Goal: Check status: Check status

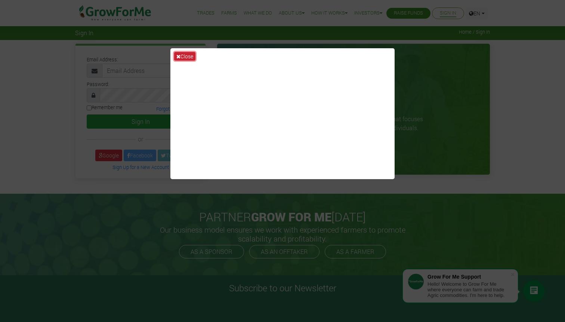
click at [182, 56] on button "Close" at bounding box center [184, 56] width 21 height 9
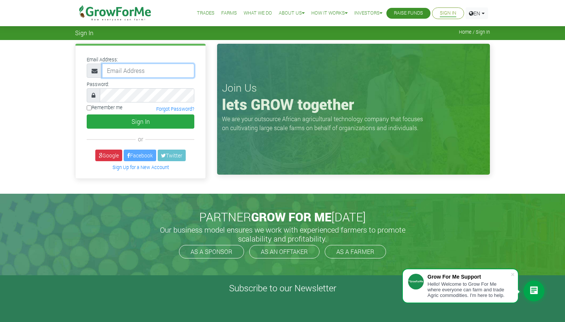
click at [165, 66] on input "email" at bounding box center [148, 70] width 92 height 14
type input "ekwakye078@gmail.com"
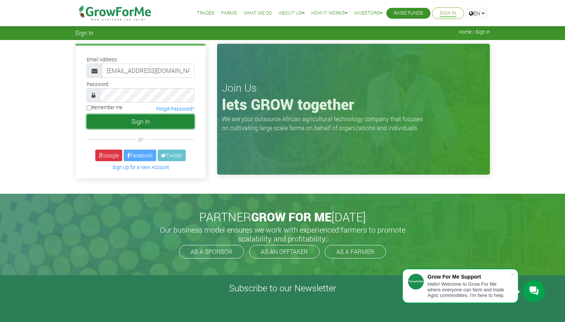
click at [119, 128] on button "Sign In" at bounding box center [141, 121] width 108 height 14
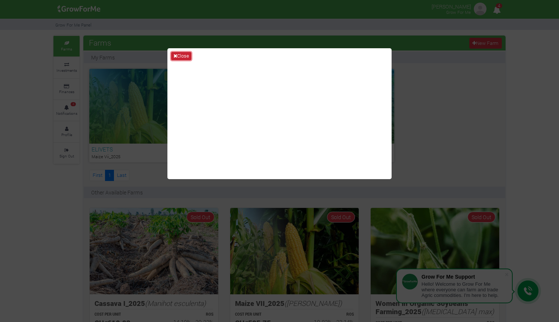
click at [180, 56] on button "Close" at bounding box center [181, 56] width 20 height 8
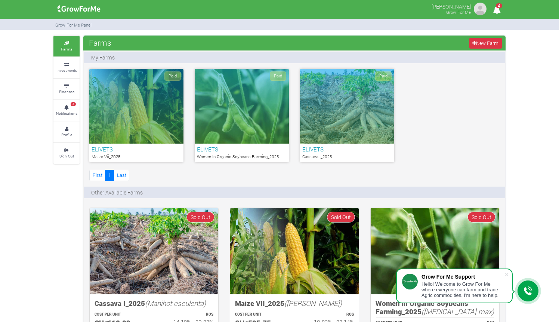
click at [151, 137] on div "Paid" at bounding box center [136, 106] width 94 height 75
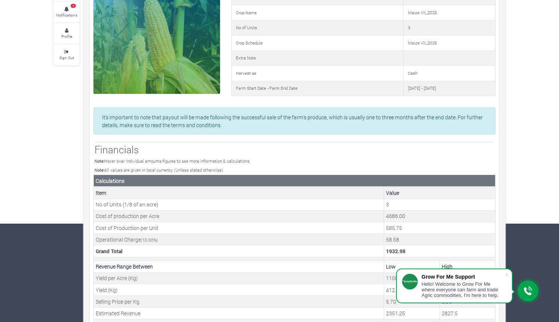
scroll to position [221, 0]
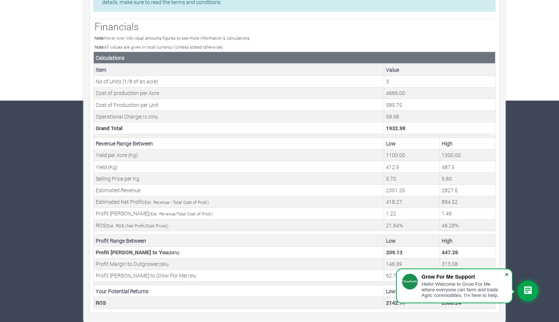
click at [505, 272] on span at bounding box center [506, 273] width 7 height 7
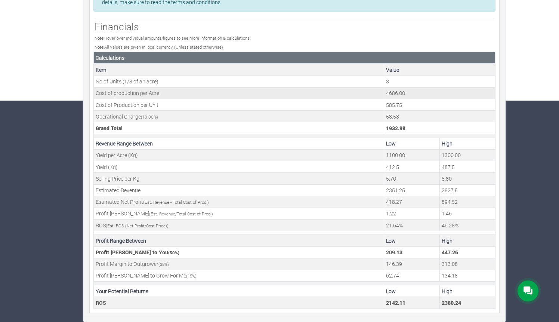
scroll to position [0, 0]
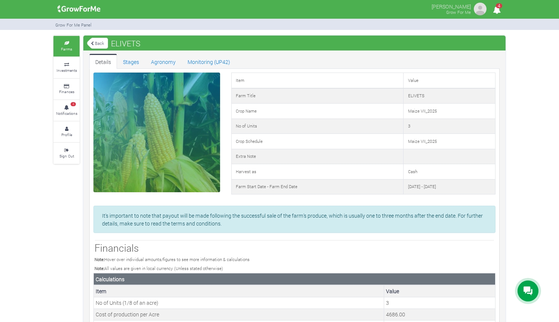
click at [76, 10] on img at bounding box center [79, 8] width 48 height 15
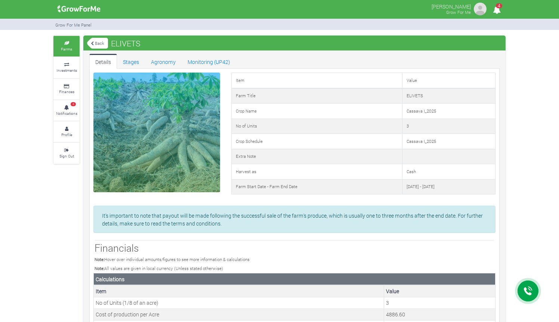
click at [69, 13] on img at bounding box center [79, 8] width 48 height 15
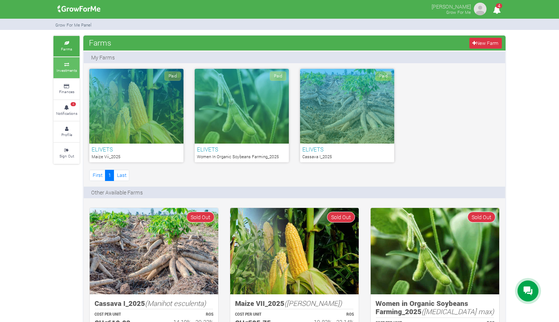
click at [68, 70] on small "Investments" at bounding box center [66, 70] width 21 height 5
